Goal: Task Accomplishment & Management: Manage account settings

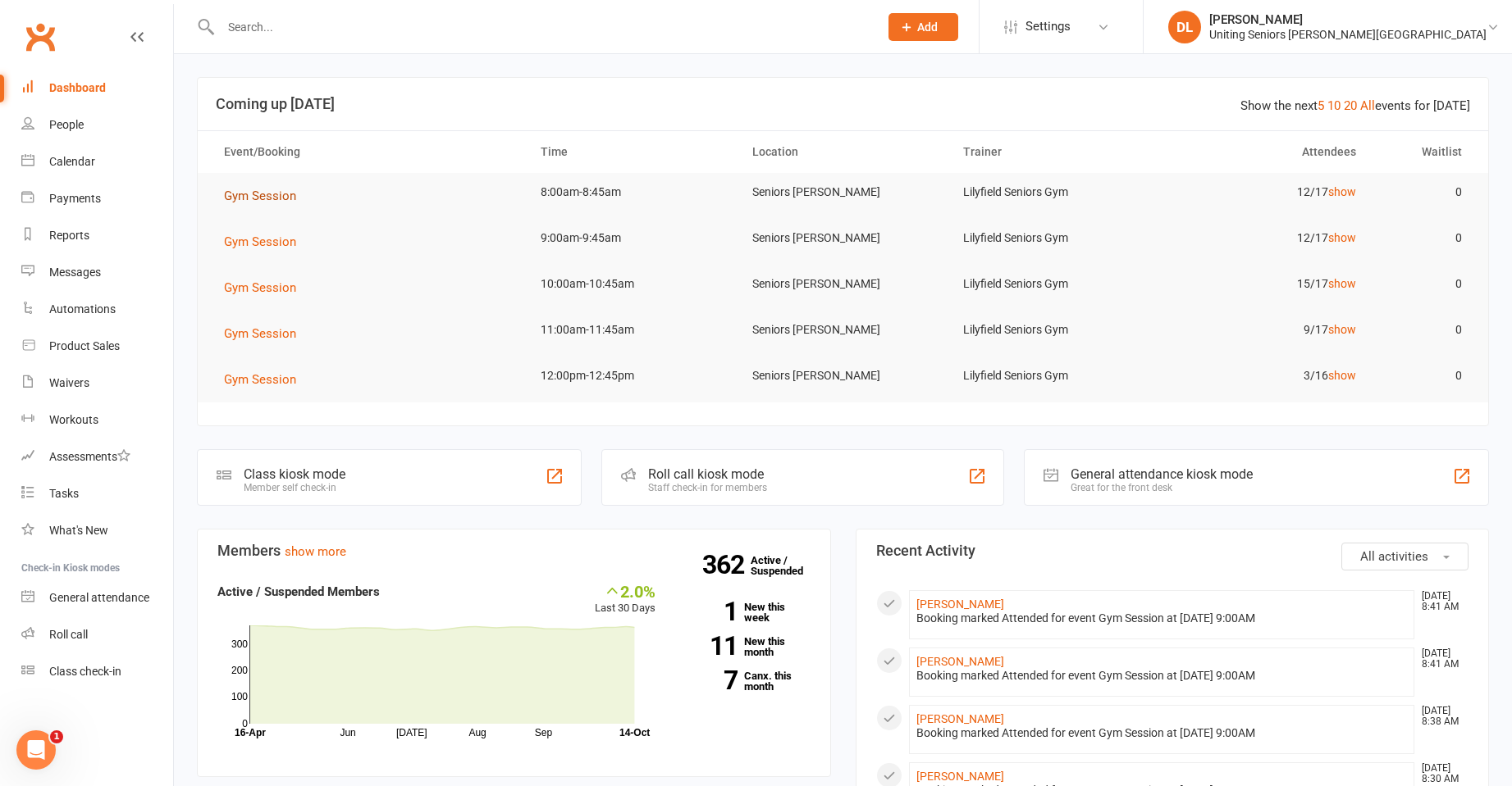
click at [261, 194] on span "Gym Session" at bounding box center [259, 196] width 72 height 15
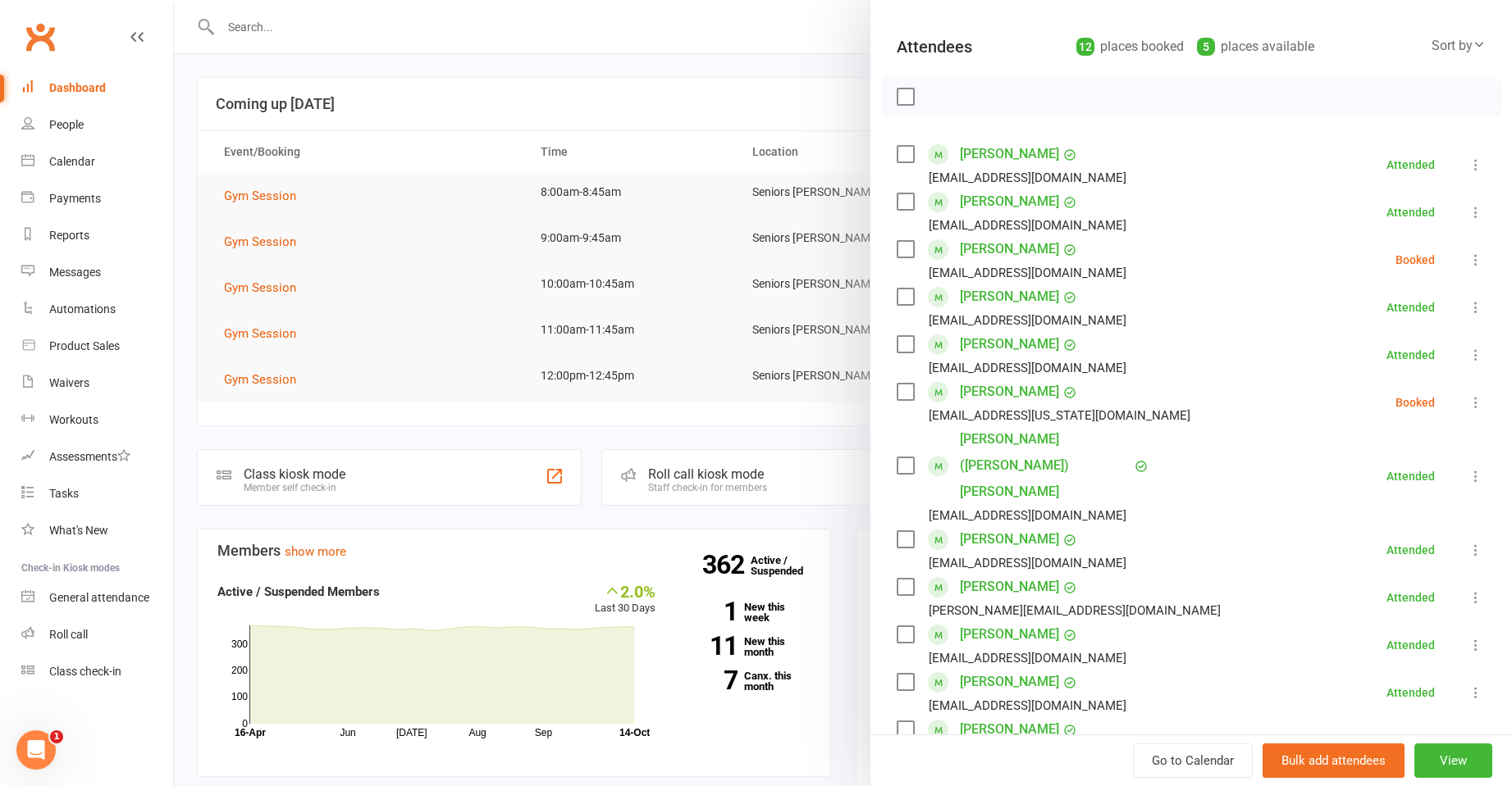
scroll to position [246, 0]
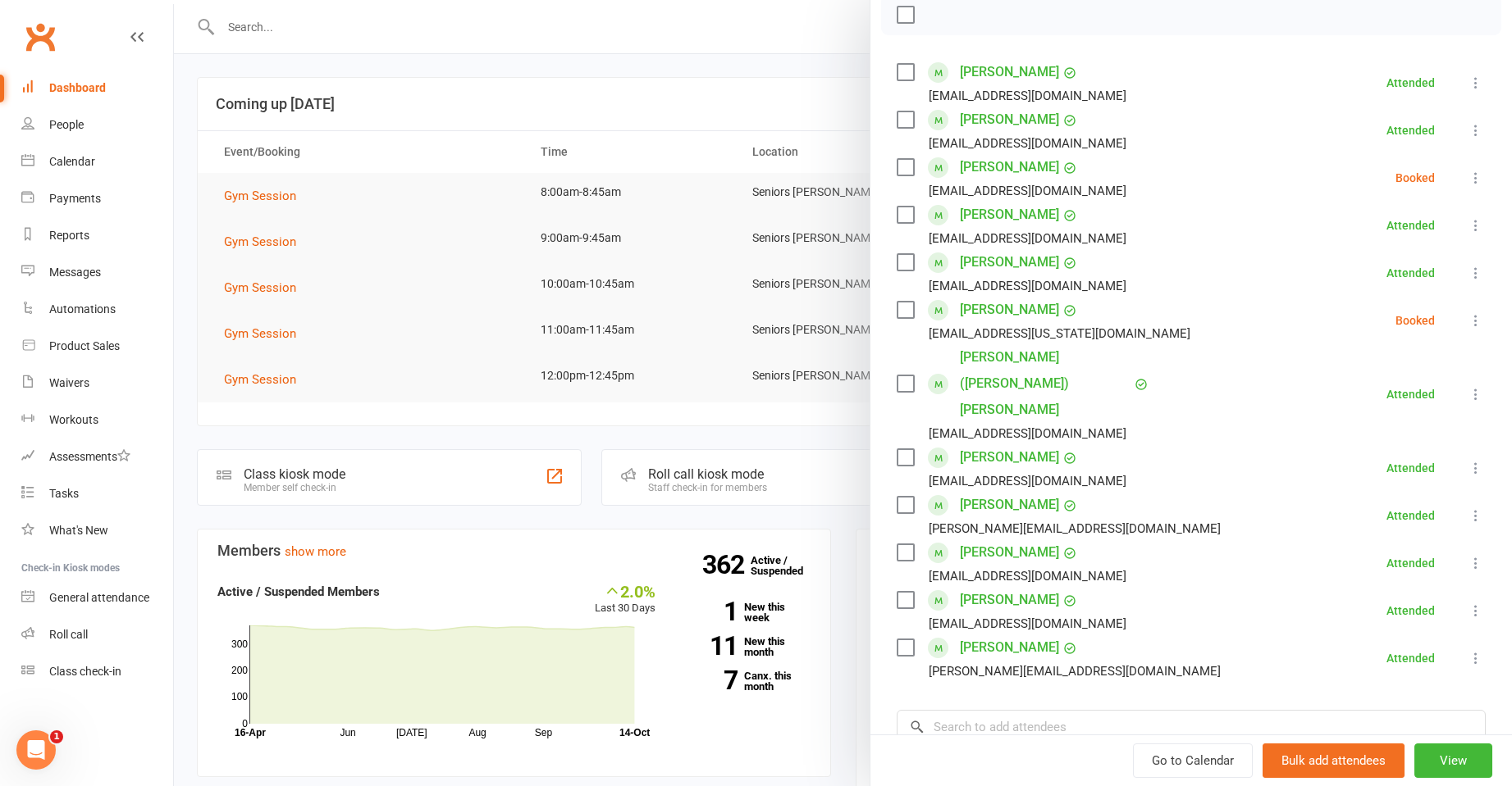
click at [1440, 176] on li "Roslyn Burge portdev22@gmail.com Booked More info Remove Check in Mark absent S…" at bounding box center [1191, 177] width 589 height 47
click at [1467, 181] on icon at bounding box center [1475, 178] width 16 height 16
click at [1382, 306] on link "Mark absent" at bounding box center [1396, 308] width 176 height 33
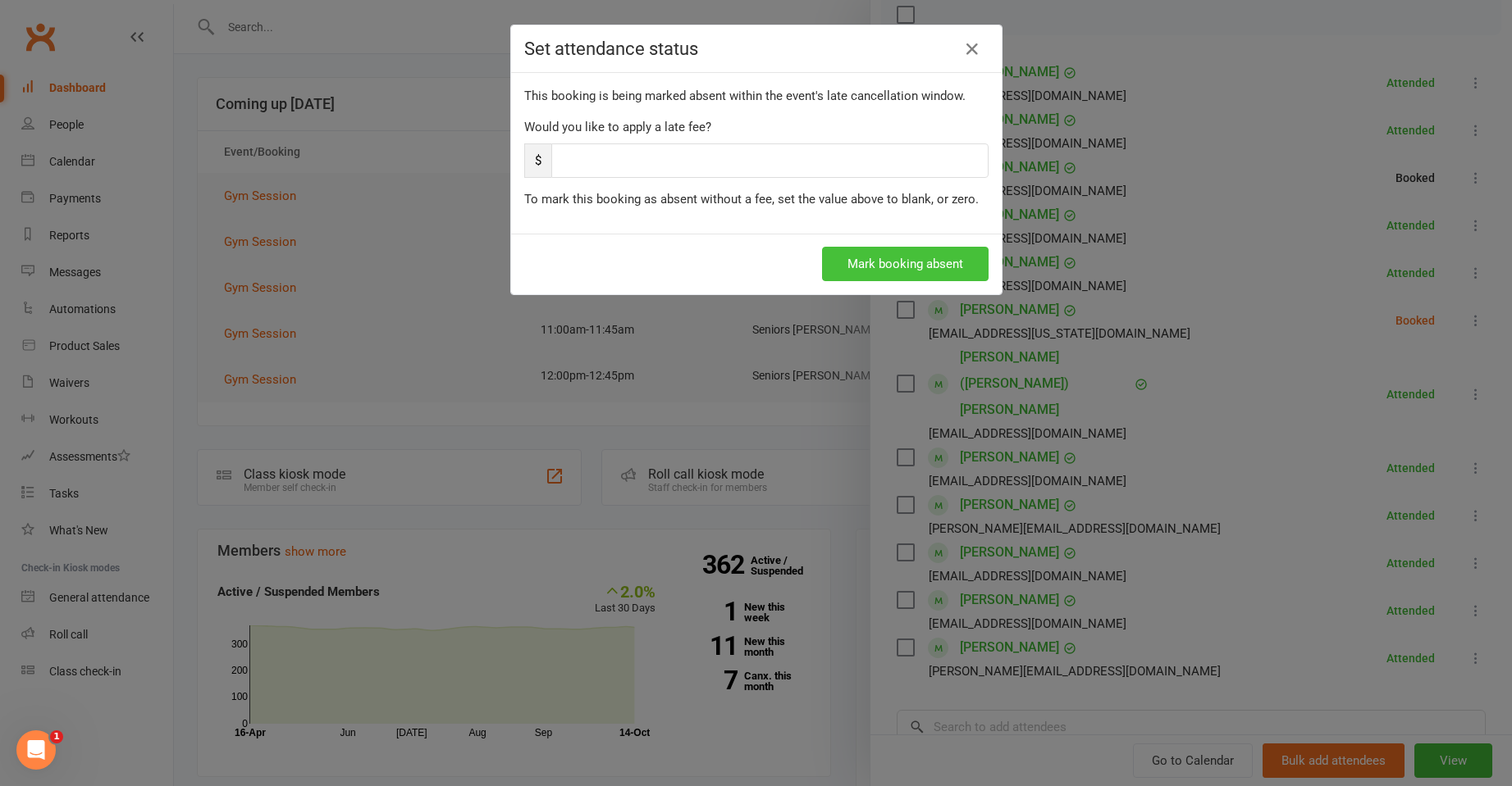
click at [921, 278] on button "Mark booking absent" at bounding box center [905, 264] width 166 height 35
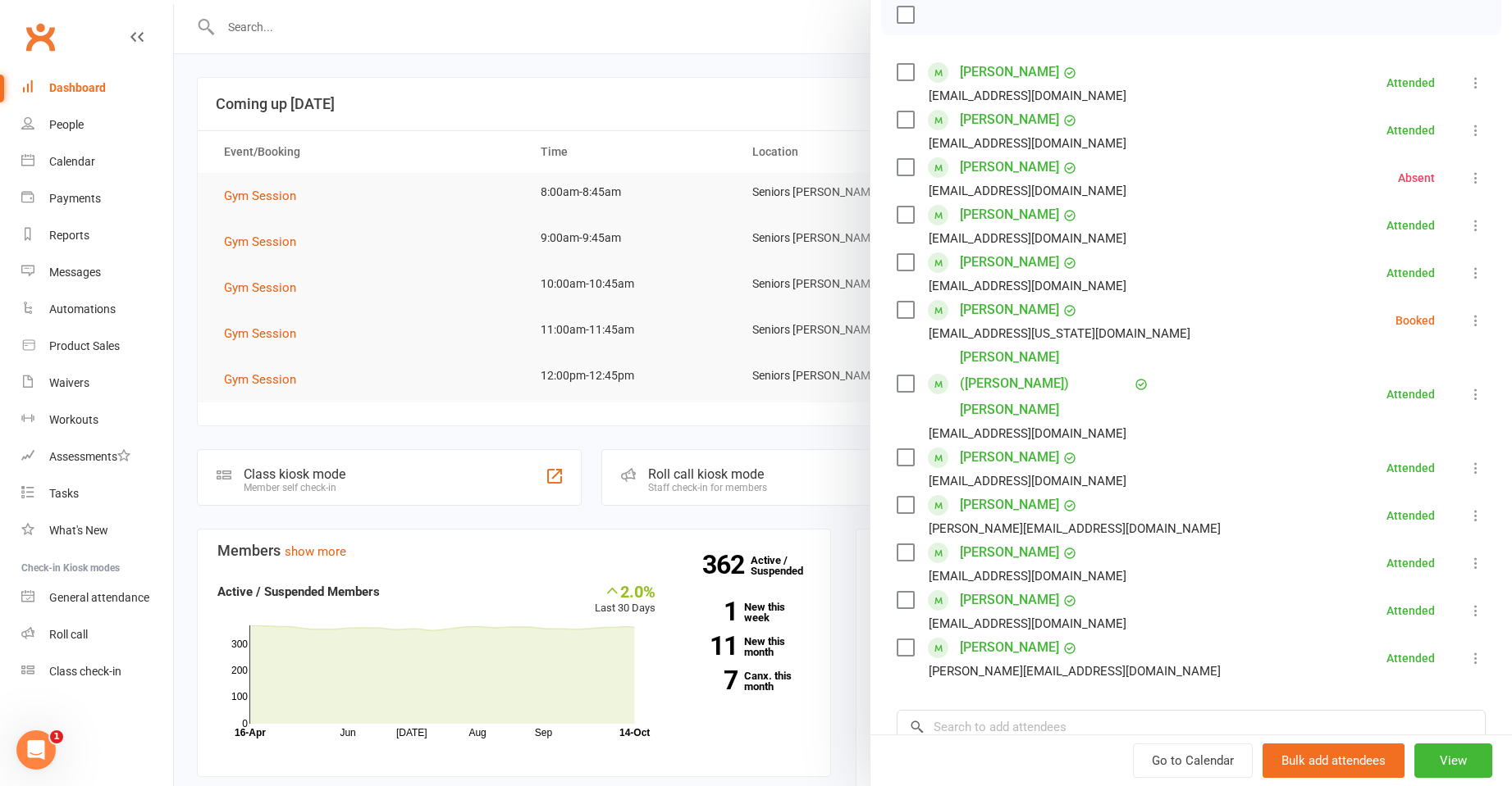
click at [1467, 313] on icon at bounding box center [1475, 320] width 16 height 16
click at [1420, 456] on link "Mark absent" at bounding box center [1396, 451] width 176 height 33
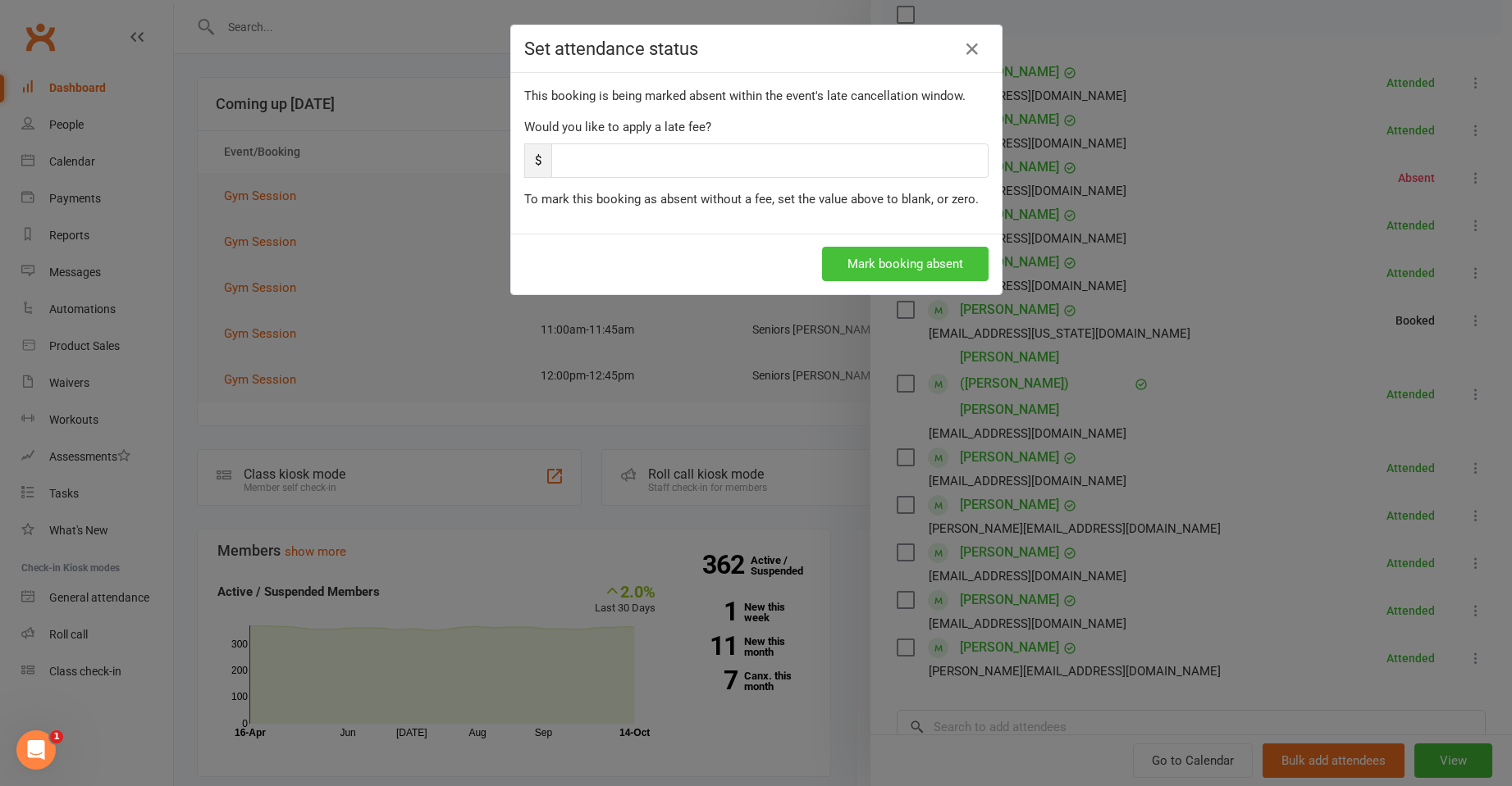
click at [928, 267] on button "Mark booking absent" at bounding box center [905, 264] width 166 height 35
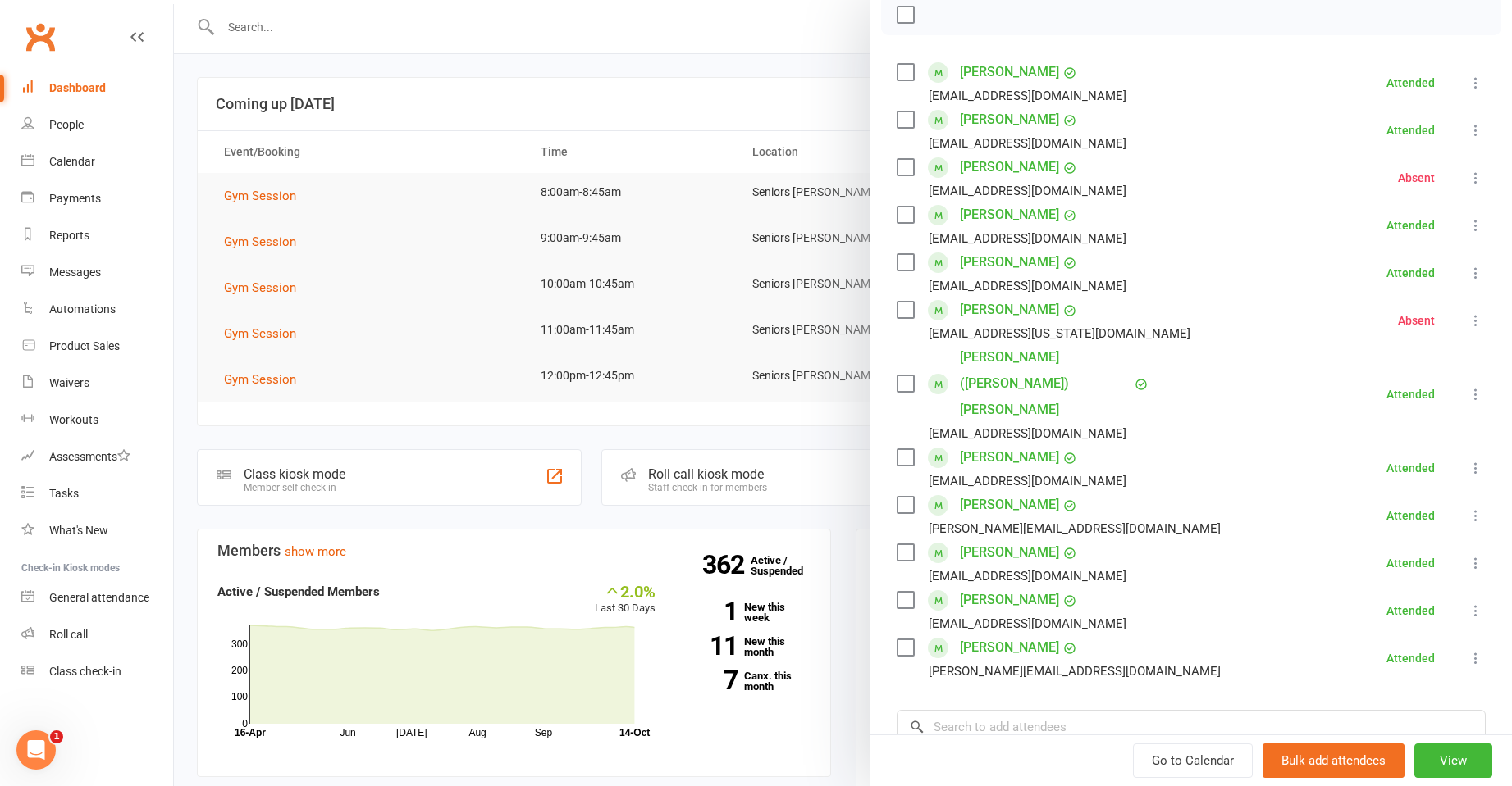
click at [1159, 327] on li "Boyd Rayward wrayward@illinois.edu Absent More info Remove Check in Reset atten…" at bounding box center [1191, 320] width 589 height 47
click at [308, 229] on div at bounding box center [842, 393] width 1338 height 786
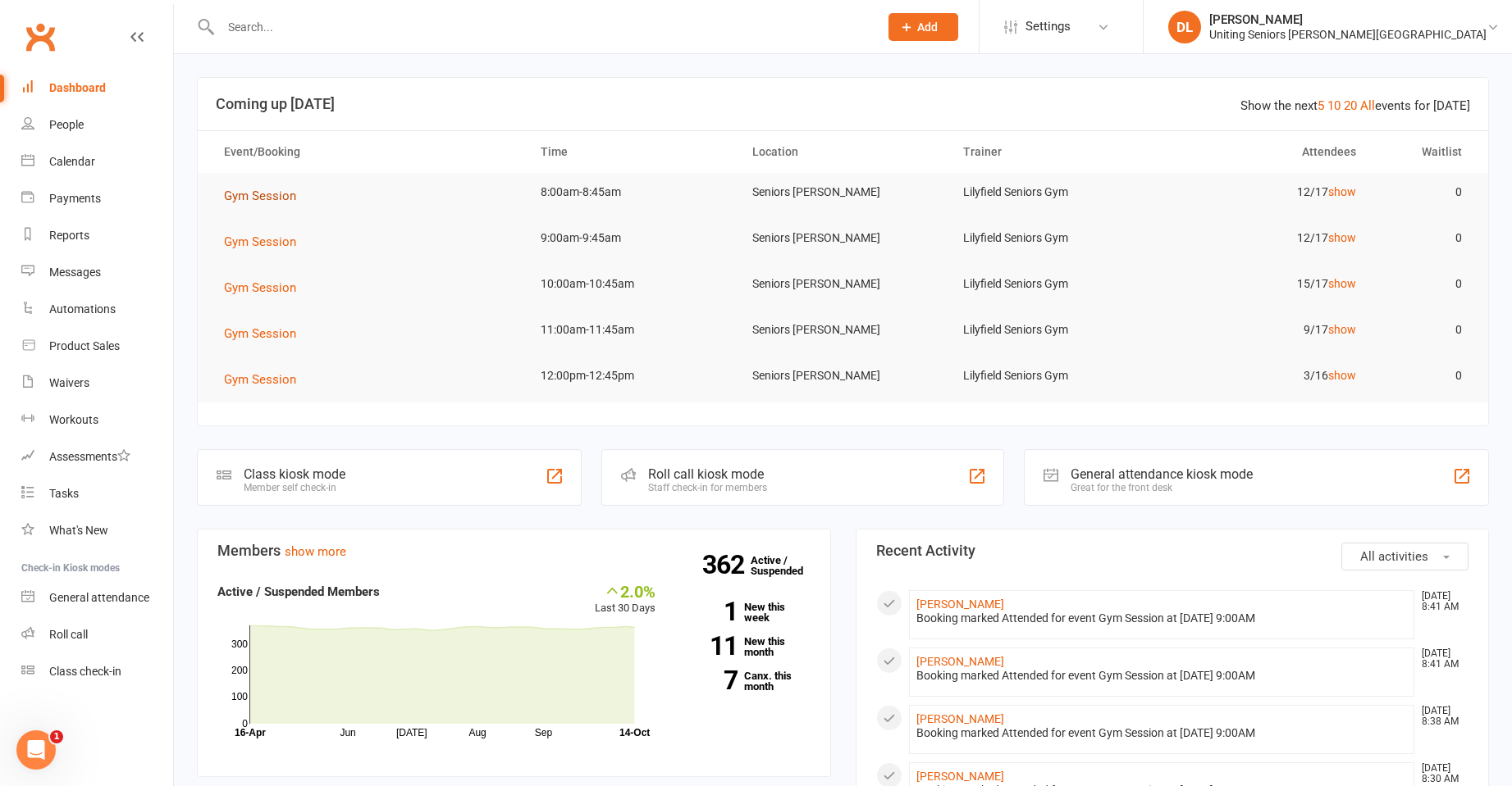
click at [302, 191] on button "Gym Session" at bounding box center [266, 196] width 84 height 20
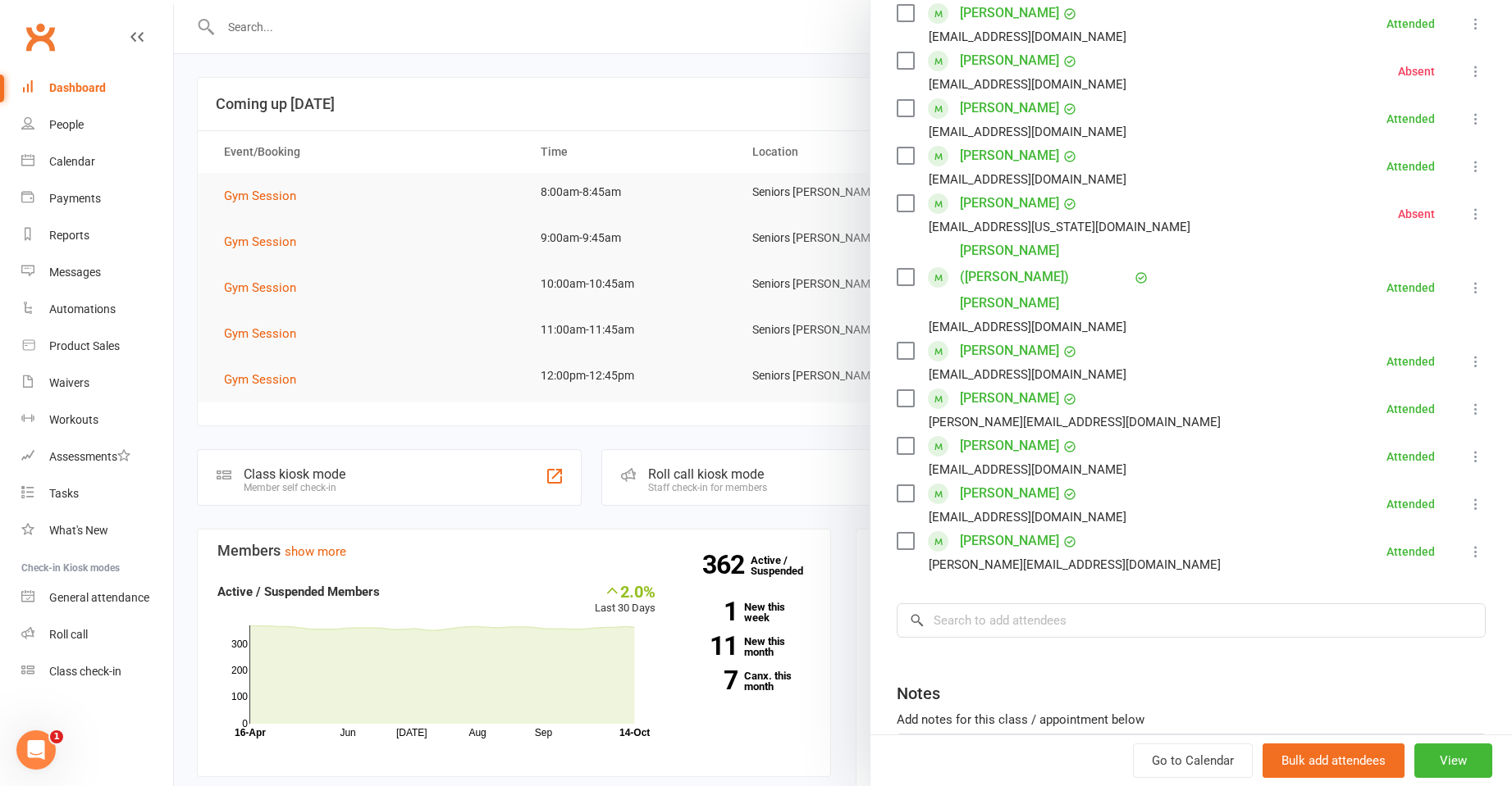
scroll to position [328, 0]
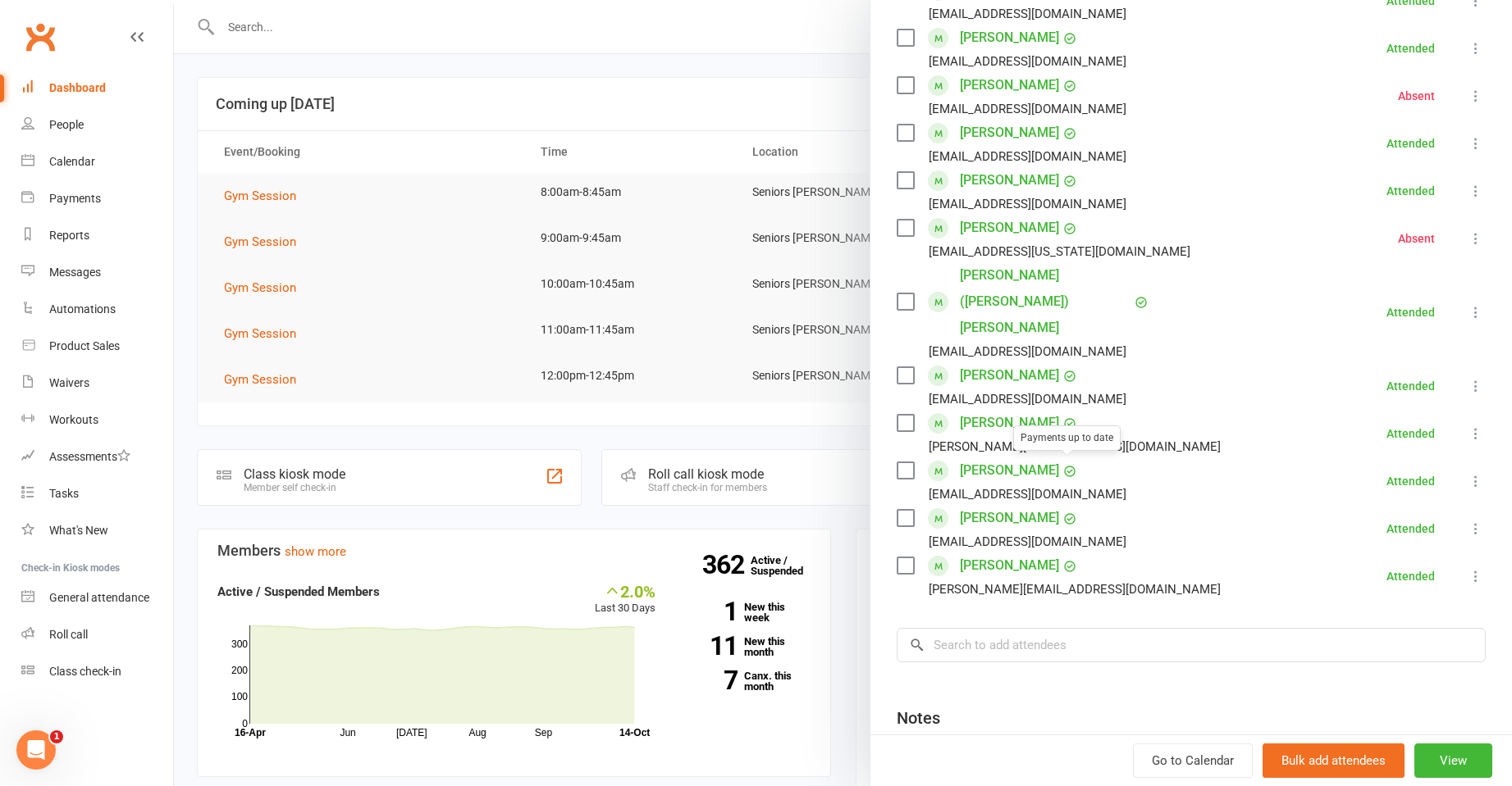
drag, startPoint x: 1033, startPoint y: 466, endPoint x: 1035, endPoint y: 477, distance: 11.2
click at [295, 224] on div at bounding box center [842, 393] width 1338 height 786
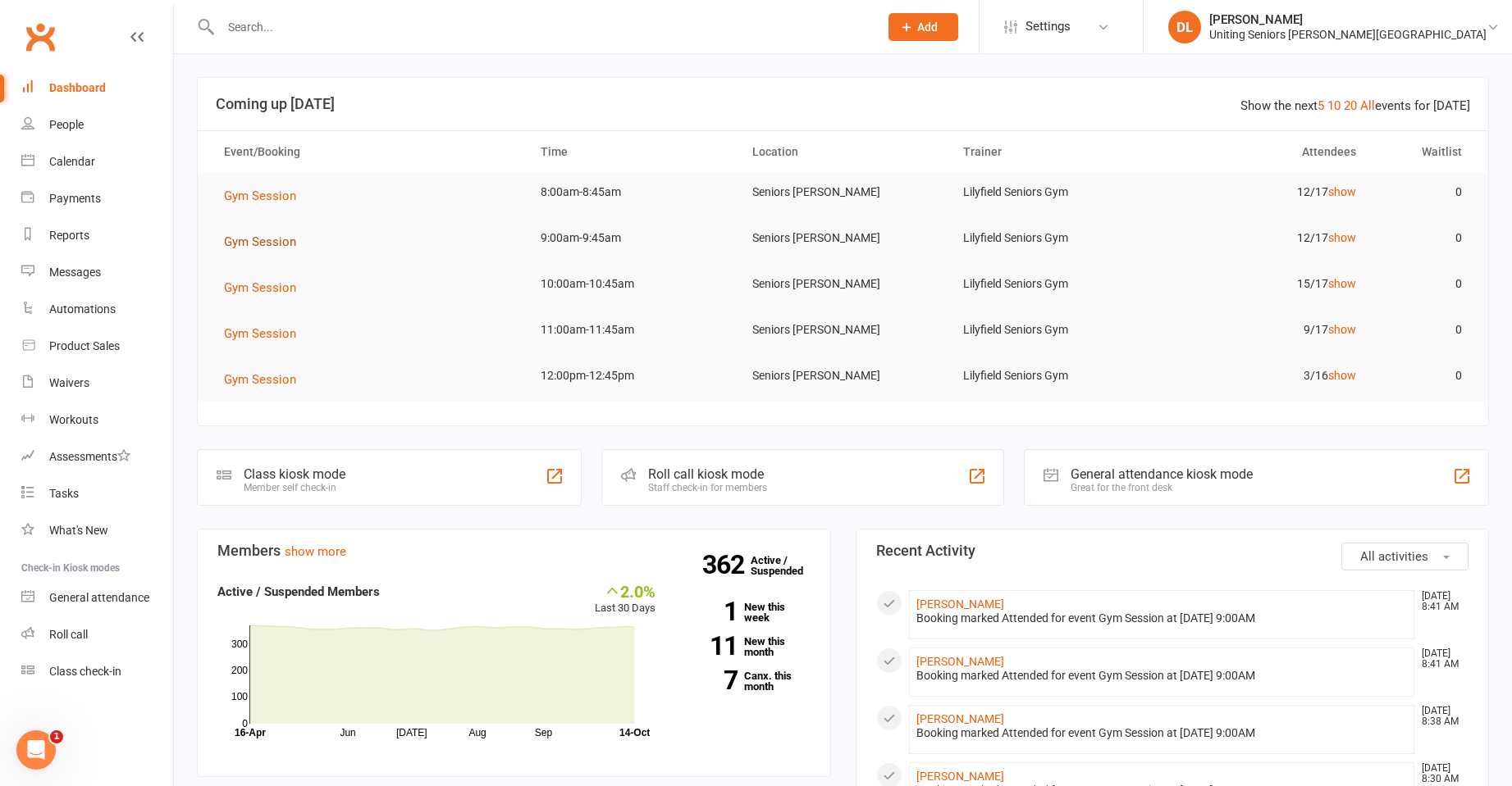
click at [271, 238] on span "Gym Session" at bounding box center [259, 241] width 72 height 15
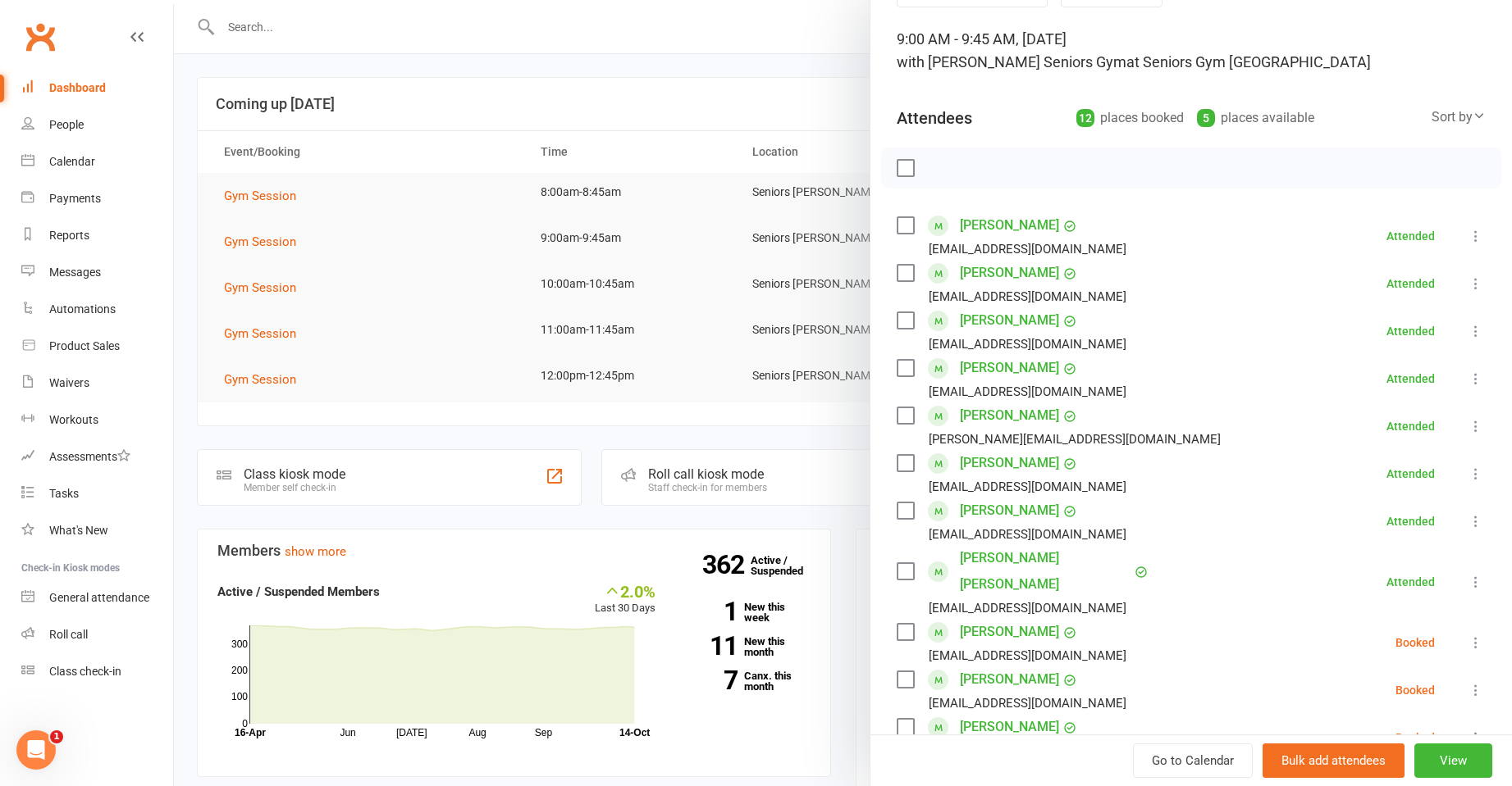
scroll to position [246, 0]
